Goal: Task Accomplishment & Management: Manage account settings

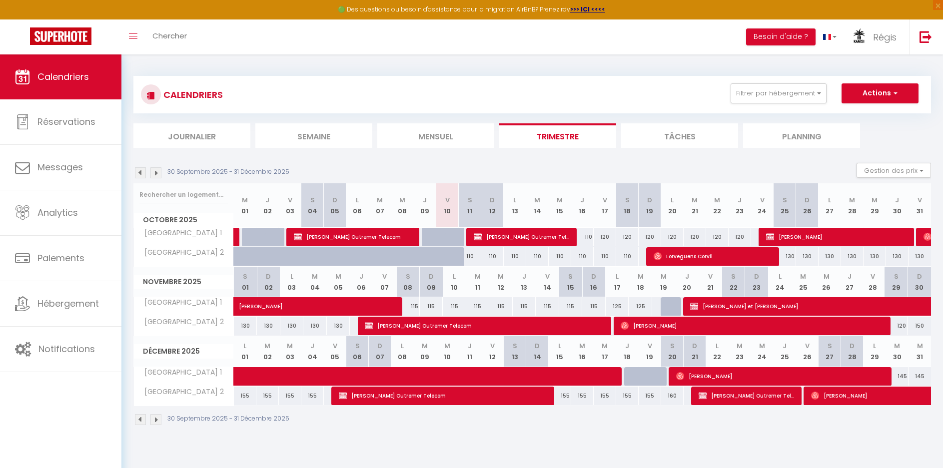
click at [339, 325] on div "130" at bounding box center [338, 326] width 23 height 18
type input "130"
select select "1"
type input "Mer 05 Novembre 2025"
type input "Jeu 06 Novembre 2025"
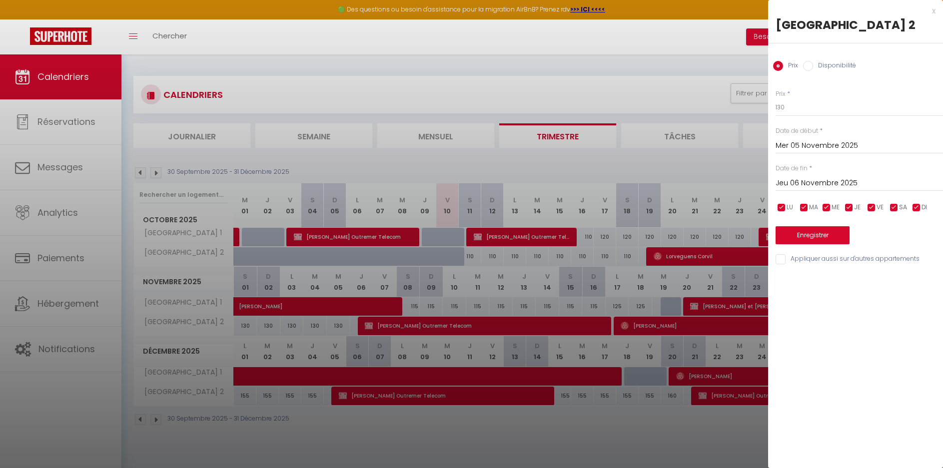
click at [819, 65] on label "Disponibilité" at bounding box center [834, 66] width 43 height 11
click at [813, 65] on input "Disponibilité" at bounding box center [808, 66] width 10 height 10
radio input "true"
radio input "false"
click at [811, 109] on select "Disponible Indisponible" at bounding box center [859, 107] width 167 height 19
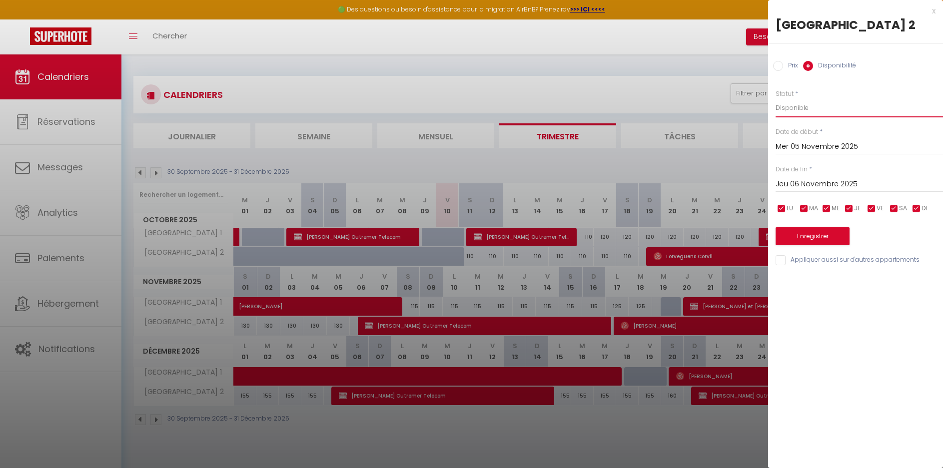
select select "0"
click at [776, 98] on select "Disponible Indisponible" at bounding box center [859, 107] width 167 height 19
click at [816, 237] on button "Enregistrer" at bounding box center [813, 236] width 74 height 18
type input "[DATE]"
type input "Mer 05 Novembre 2025"
